Goal: Information Seeking & Learning: Understand process/instructions

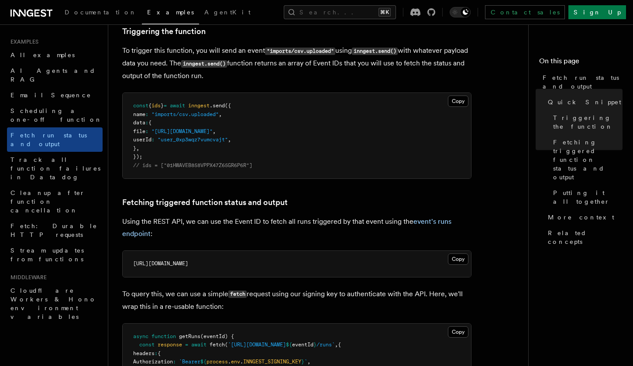
scroll to position [337, 0]
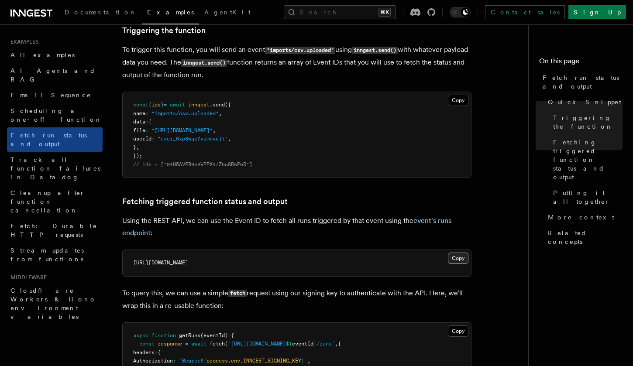
click at [458, 256] on button "Copy Copied" at bounding box center [458, 258] width 21 height 11
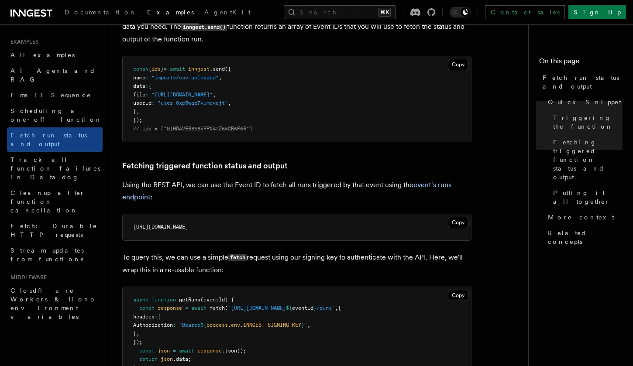
scroll to position [396, 0]
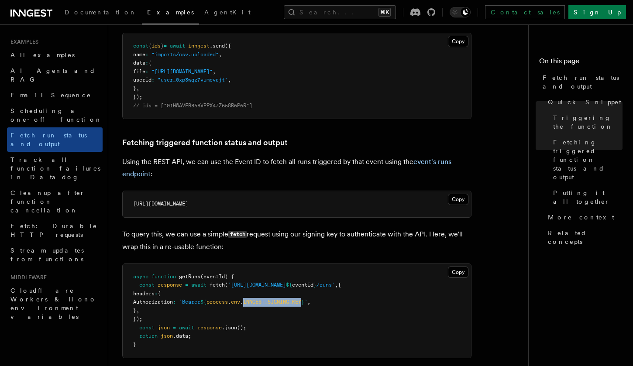
drag, startPoint x: 328, startPoint y: 295, endPoint x: 269, endPoint y: 294, distance: 59.0
click at [269, 299] on span "Authorization : `Bearer ${ process . env . INNGEST_SIGNING_KEY } ` ," at bounding box center [221, 302] width 177 height 6
copy span "INNGEST_SIGNING_KEY"
click at [313, 319] on pre "async function getRuns (eventId) { const response = await fetch ( `[URL][DOMAIN…" at bounding box center [297, 311] width 349 height 94
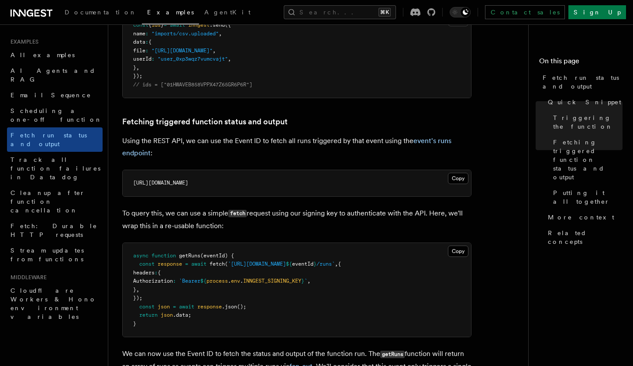
scroll to position [422, 0]
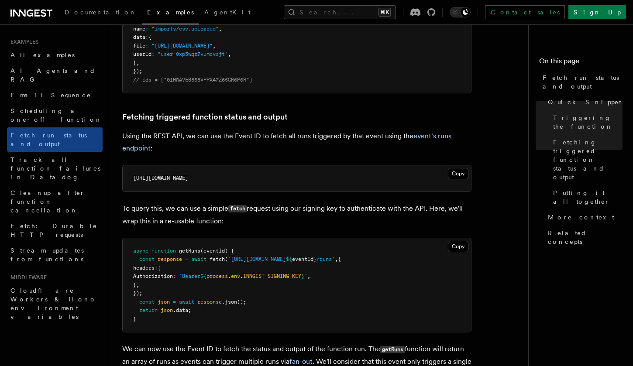
click at [173, 273] on span "Authorization" at bounding box center [153, 276] width 40 height 6
copy span "Authorization"
click at [301, 273] on span "INNGEST_SIGNING_KEY" at bounding box center [272, 276] width 58 height 6
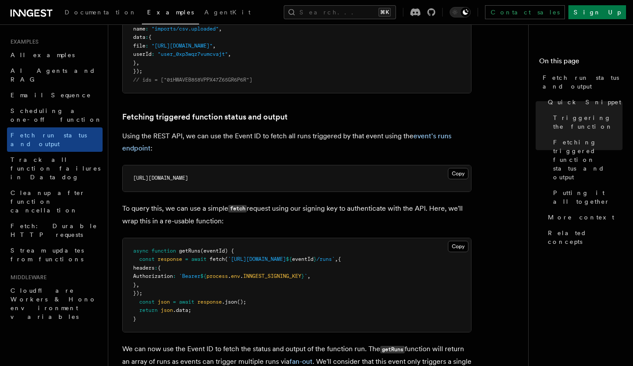
click at [307, 273] on span "`" at bounding box center [305, 276] width 3 height 6
drag, startPoint x: 328, startPoint y: 270, endPoint x: 269, endPoint y: 270, distance: 59.0
click at [269, 273] on span "Authorization : `Bearer ${ process . env . INNGEST_SIGNING_KEY } ` ," at bounding box center [221, 276] width 177 height 6
copy span "INNGEST_SIGNING_KEY"
